Goal: Task Accomplishment & Management: Manage account settings

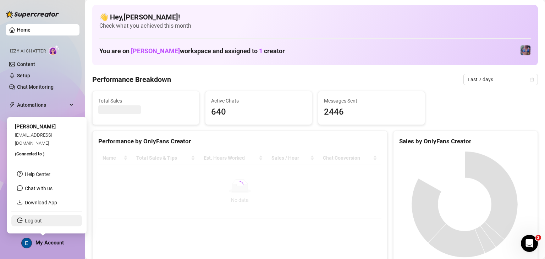
click at [42, 224] on link "Log out" at bounding box center [33, 221] width 17 height 6
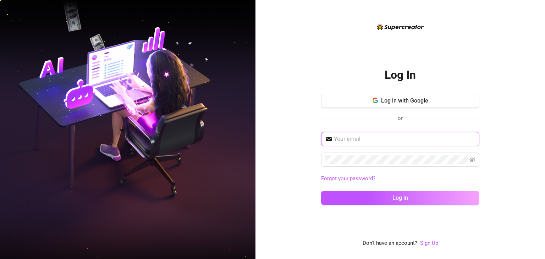
click at [394, 138] on input "text" at bounding box center [404, 139] width 141 height 9
type input "[EMAIL_ADDRESS][DOMAIN_NAME]"
click at [321, 191] on button "Log in" at bounding box center [400, 198] width 158 height 14
